Goal: Task Accomplishment & Management: Complete application form

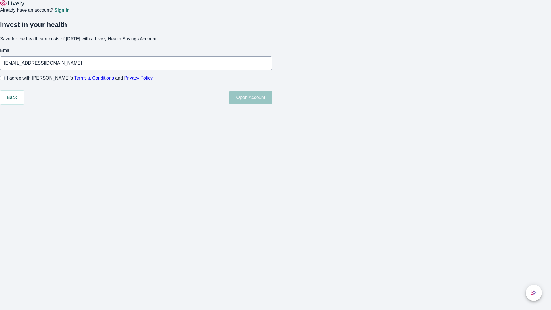
click at [5, 80] on input "I agree with Lively’s Terms & Conditions and Privacy Policy" at bounding box center [2, 78] width 5 height 5
checkbox input "true"
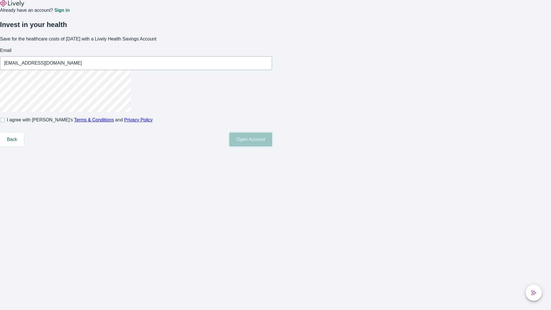
click at [272, 146] on button "Open Account" at bounding box center [250, 140] width 43 height 14
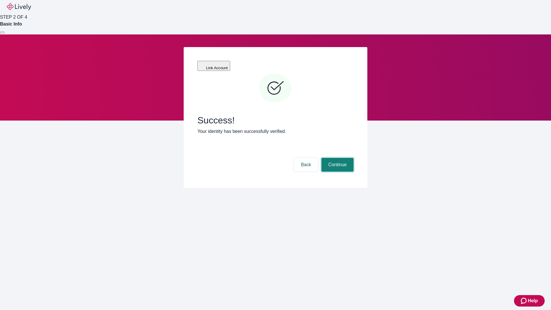
click at [337, 158] on button "Continue" at bounding box center [337, 165] width 32 height 14
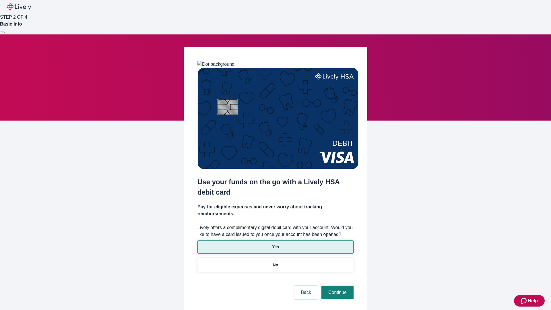
click at [275, 244] on p "Yes" at bounding box center [275, 247] width 7 height 6
click at [337, 285] on button "Continue" at bounding box center [337, 292] width 32 height 14
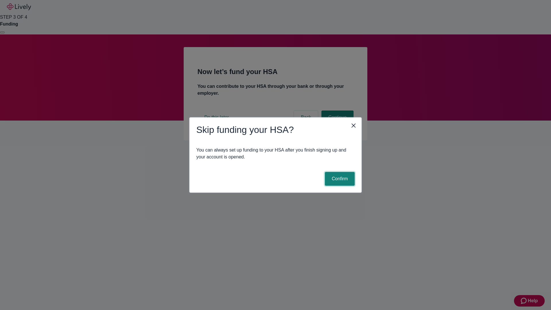
click at [339, 179] on button "Confirm" at bounding box center [340, 179] width 30 height 14
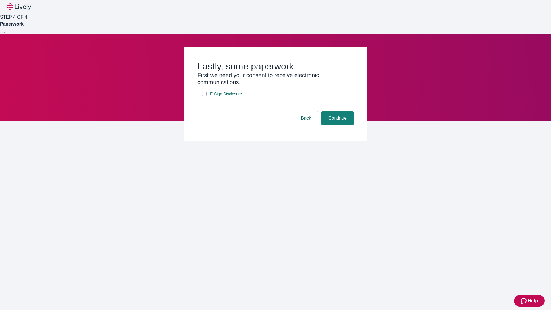
click at [204, 96] on input "E-Sign Disclosure" at bounding box center [204, 94] width 5 height 5
checkbox input "true"
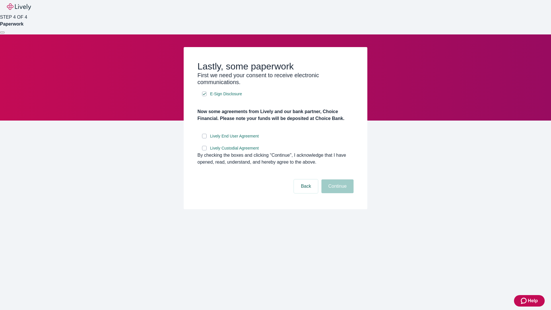
click at [204, 138] on input "Lively End User Agreement" at bounding box center [204, 136] width 5 height 5
checkbox input "true"
click at [204, 150] on input "Lively Custodial Agreement" at bounding box center [204, 148] width 5 height 5
checkbox input "true"
click at [337, 193] on button "Continue" at bounding box center [337, 186] width 32 height 14
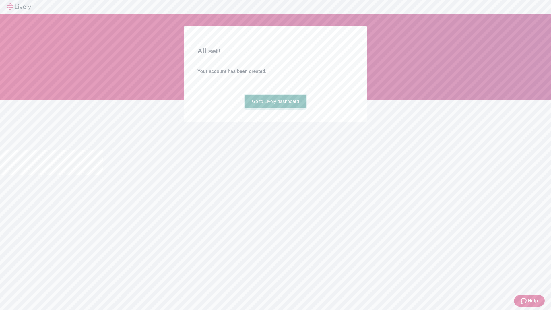
click at [275, 108] on link "Go to Lively dashboard" at bounding box center [275, 102] width 61 height 14
